Goal: Contribute content

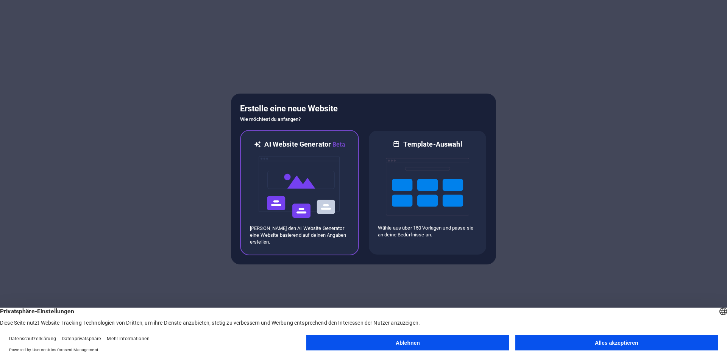
click at [332, 183] on img at bounding box center [299, 187] width 83 height 76
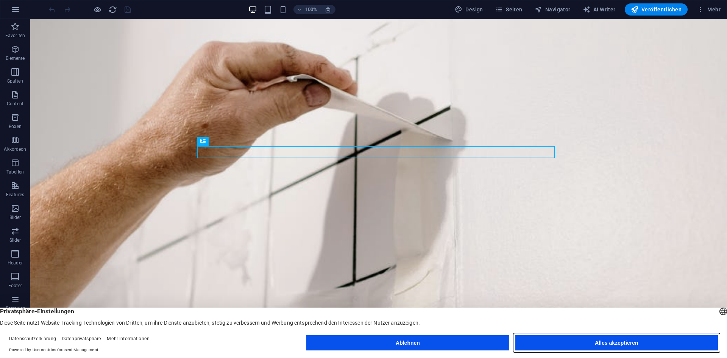
click at [577, 344] on button "Alles akzeptieren" at bounding box center [616, 342] width 202 height 15
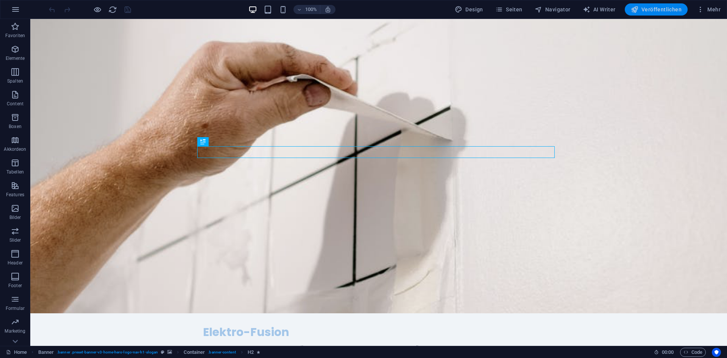
click at [660, 10] on span "Veröffentlichen" at bounding box center [655, 10] width 51 height 8
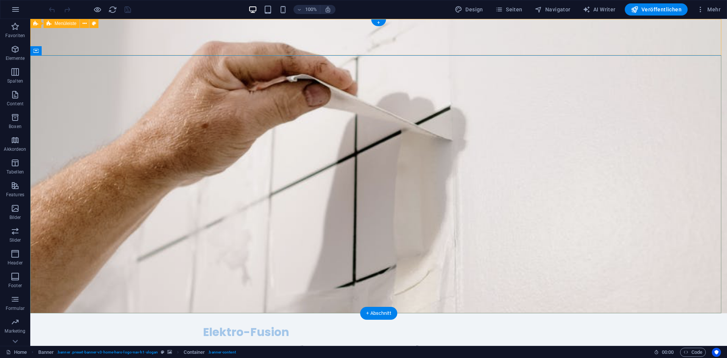
click at [89, 313] on div "Elektro-Fusion Startseite Über Uns Dienstleistungen Häufige Fragen Kontakt Menu" at bounding box center [378, 338] width 696 height 50
click at [68, 50] on icon at bounding box center [69, 51] width 4 height 8
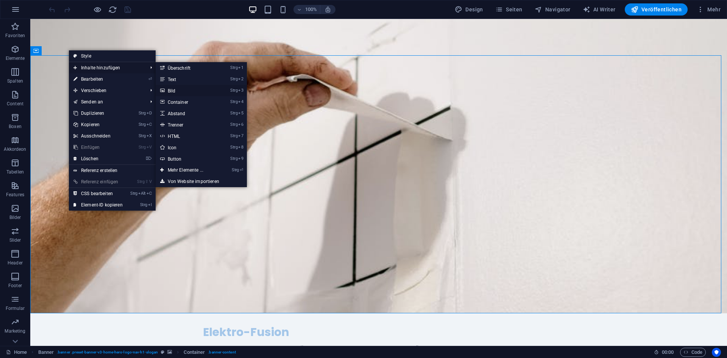
click at [192, 92] on link "Strg 3 Bild" at bounding box center [187, 90] width 63 height 11
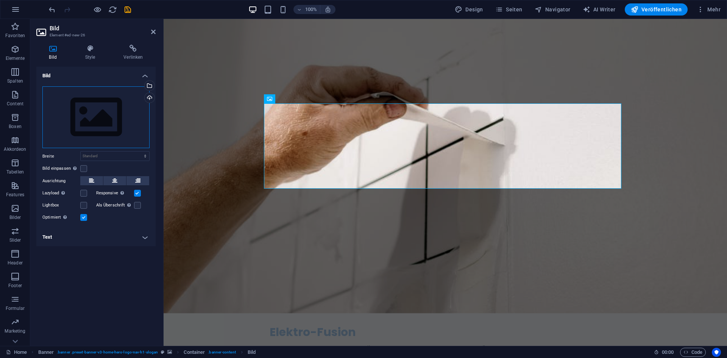
click at [91, 124] on div "Ziehe Dateien zum Hochladen hierher oder klicke hier, um aus Dateien oder koste…" at bounding box center [95, 117] width 107 height 62
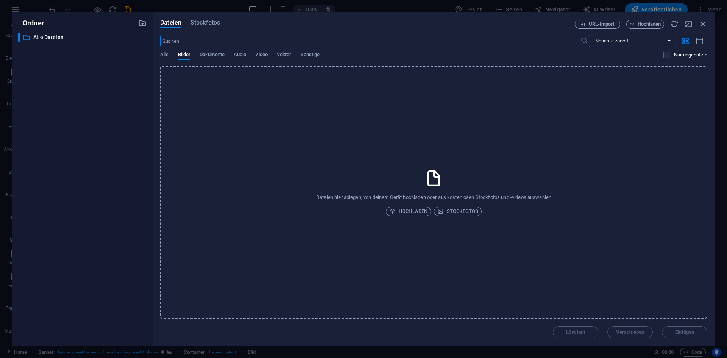
click at [70, 4] on div "Ordner ​ Alle Dateien Alle Dateien Dateien Stockfotos URL-Import Hochladen ​ Ne…" at bounding box center [363, 179] width 727 height 358
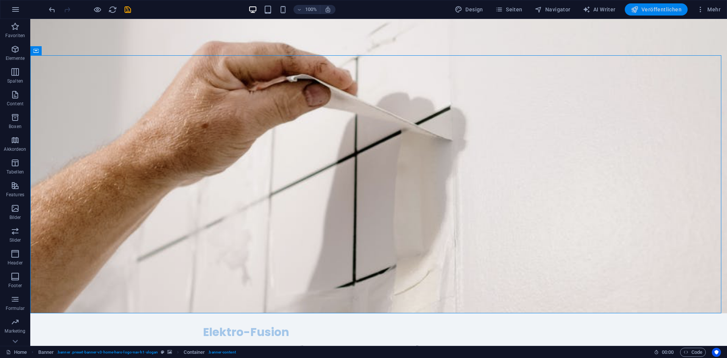
click at [650, 11] on span "Veröffentlichen" at bounding box center [655, 10] width 51 height 8
checkbox input "false"
